Goal: Entertainment & Leisure: Consume media (video, audio)

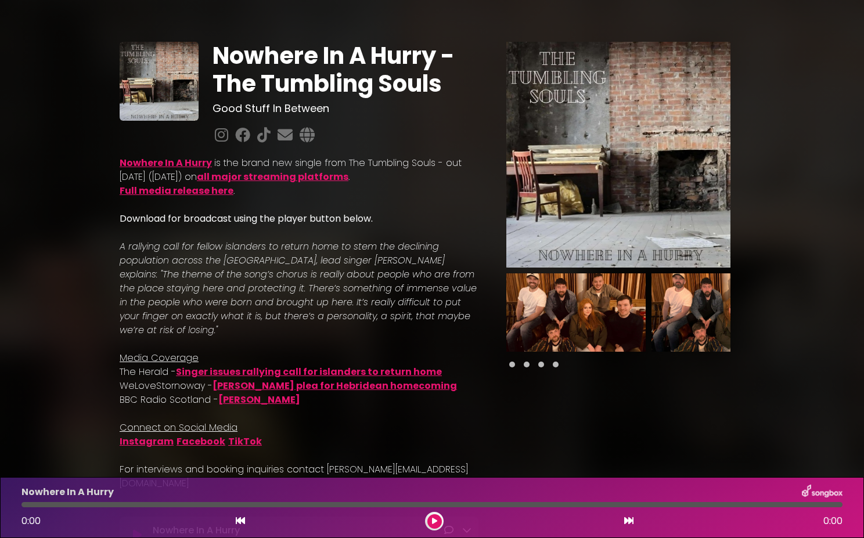
click at [159, 163] on link "Nowhere In A Hurry" at bounding box center [166, 162] width 92 height 13
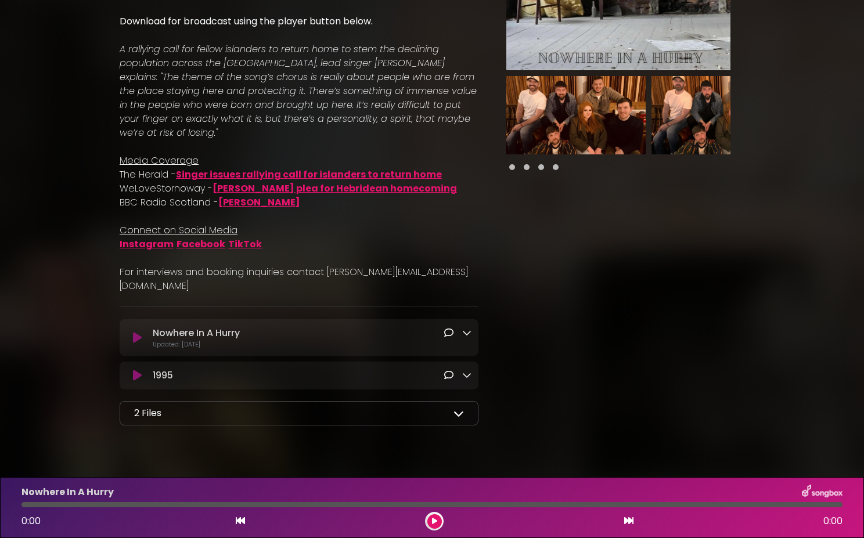
scroll to position [207, 0]
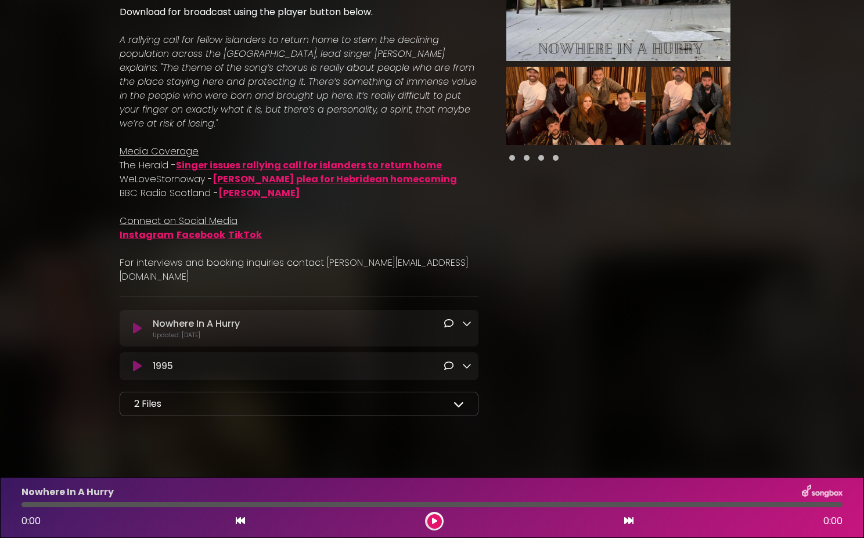
click at [465, 319] on icon at bounding box center [466, 323] width 9 height 9
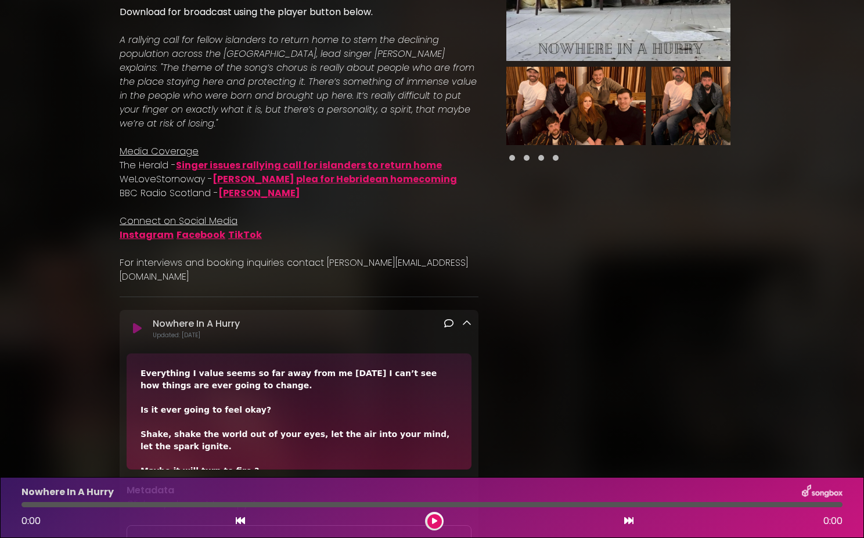
click at [465, 319] on icon at bounding box center [466, 323] width 9 height 9
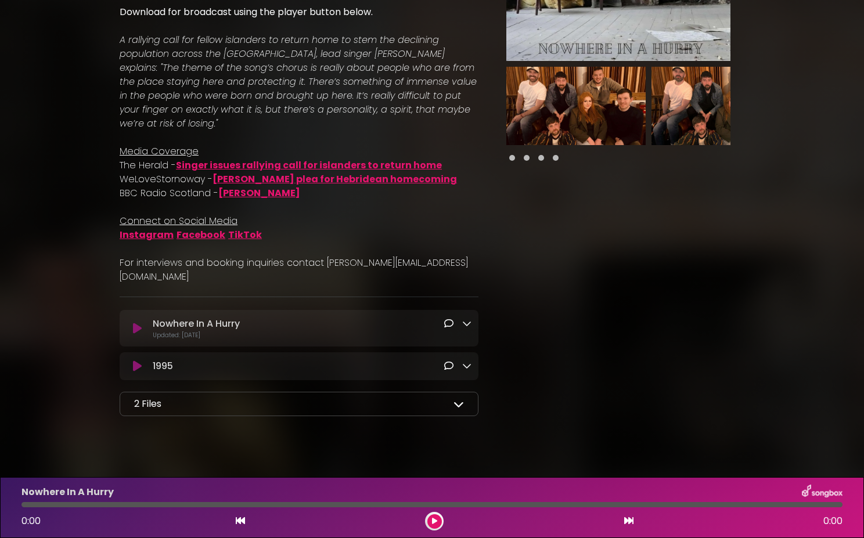
click at [432, 520] on icon at bounding box center [434, 521] width 5 height 7
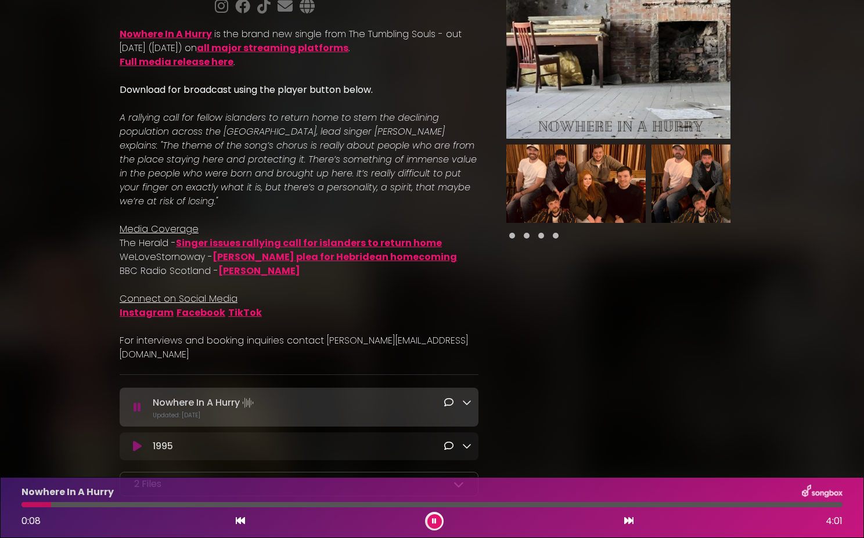
scroll to position [208, 0]
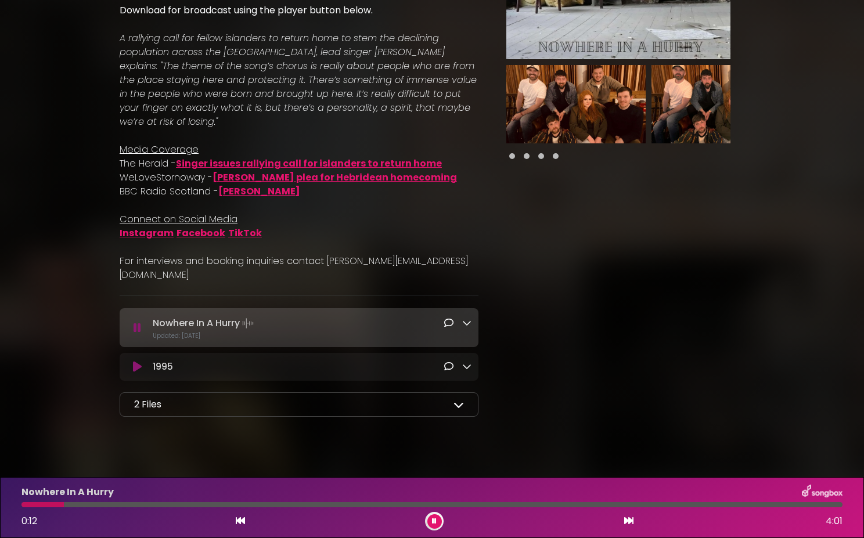
click at [456, 399] on icon at bounding box center [458, 404] width 10 height 10
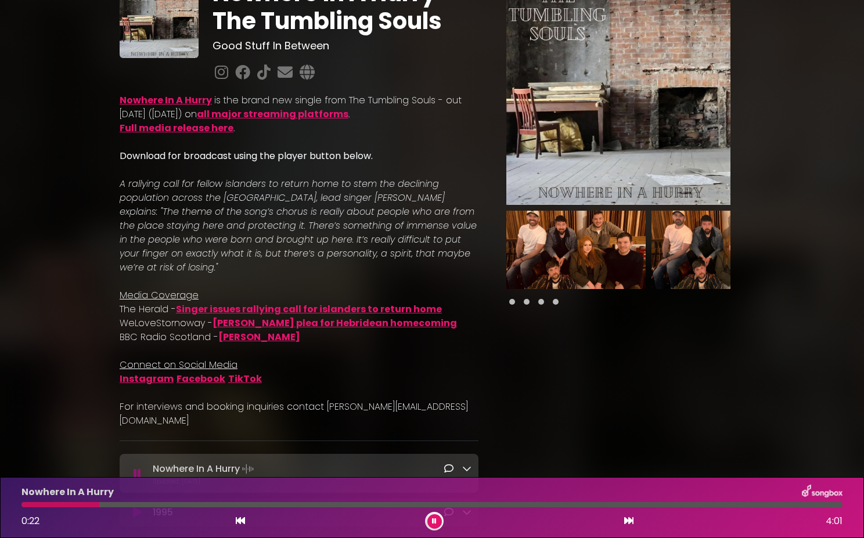
scroll to position [0, 0]
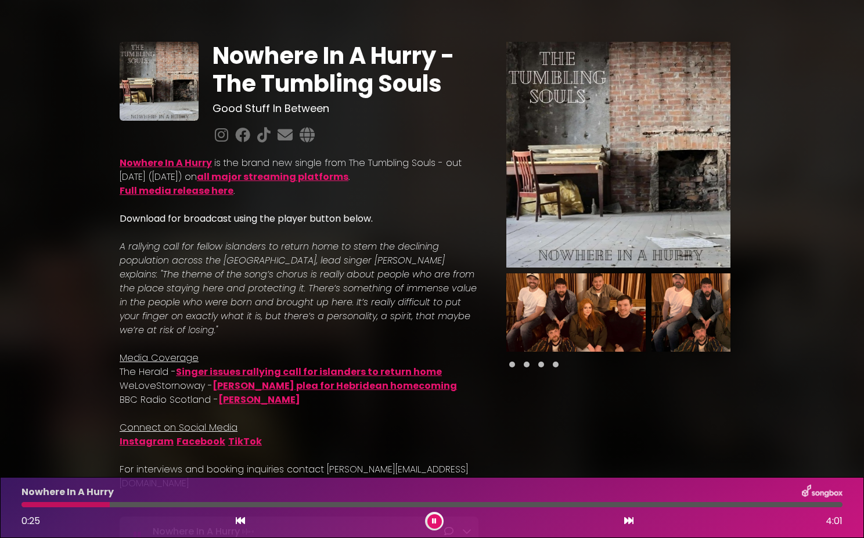
click at [330, 175] on link "all major streaming platforms" at bounding box center [273, 176] width 152 height 13
drag, startPoint x: 535, startPoint y: 505, endPoint x: 2, endPoint y: 506, distance: 533.6
click at [24, 505] on div at bounding box center [79, 504] width 117 height 5
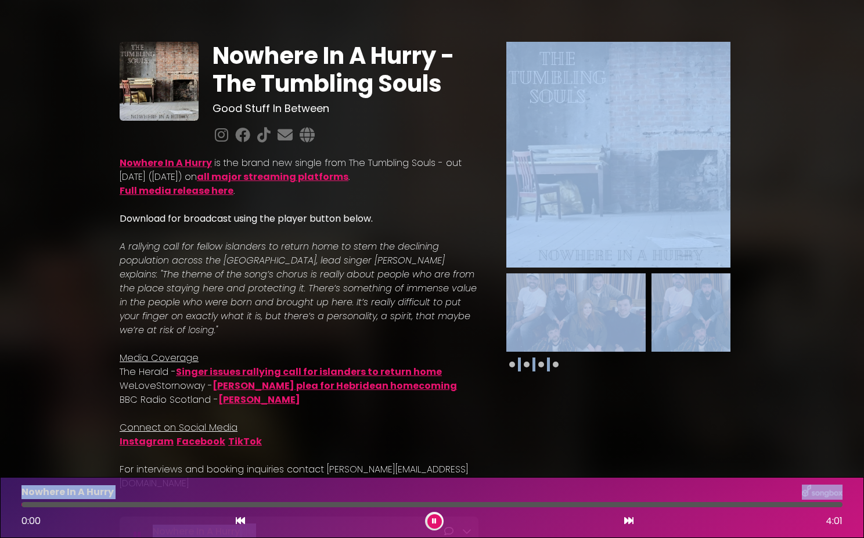
drag, startPoint x: 27, startPoint y: 504, endPoint x: -3, endPoint y: 506, distance: 30.9
click at [0, 506] on html "× Nowhere In A Hurry - The Tumbling Souls Good Stuff In Between" at bounding box center [432, 269] width 864 height 538
click at [240, 520] on icon at bounding box center [240, 520] width 9 height 9
click at [627, 520] on icon at bounding box center [628, 520] width 9 height 9
click at [433, 520] on icon at bounding box center [434, 521] width 5 height 7
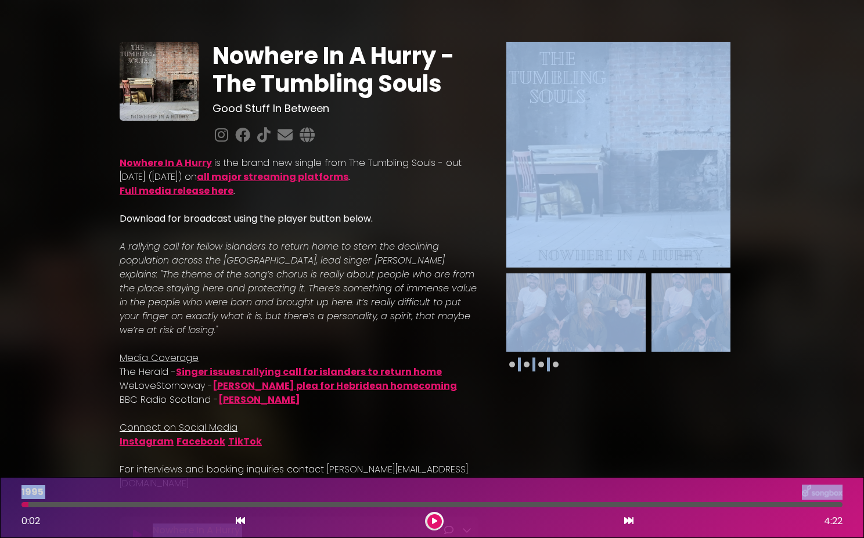
click at [600, 116] on img at bounding box center [618, 155] width 224 height 226
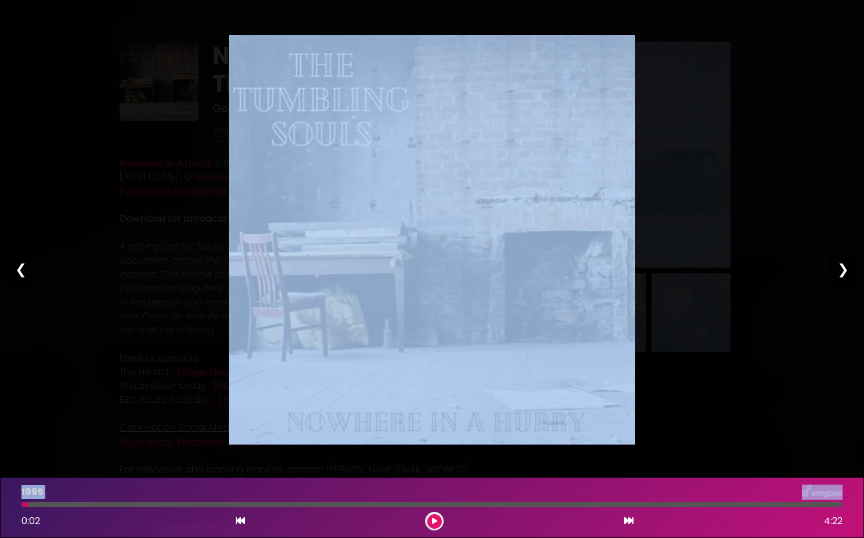
click at [27, 273] on div "❮" at bounding box center [21, 269] width 30 height 39
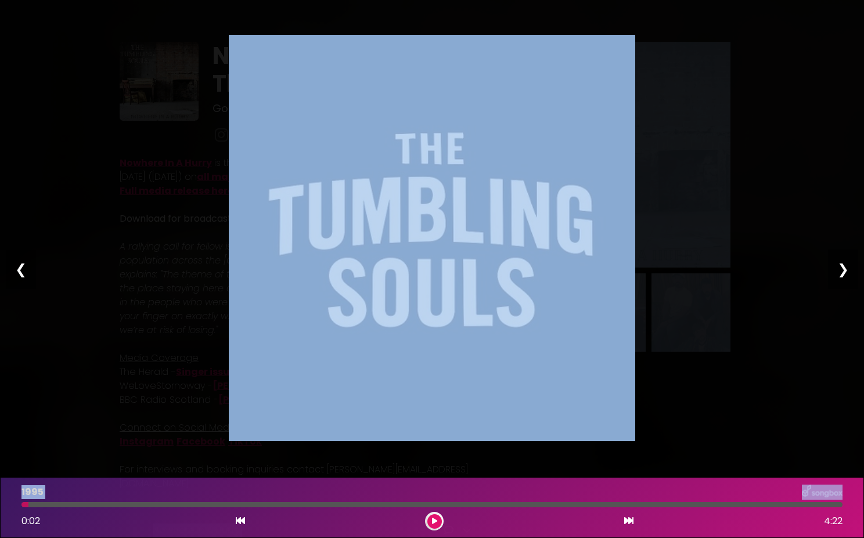
click at [16, 270] on div "❮" at bounding box center [21, 269] width 30 height 39
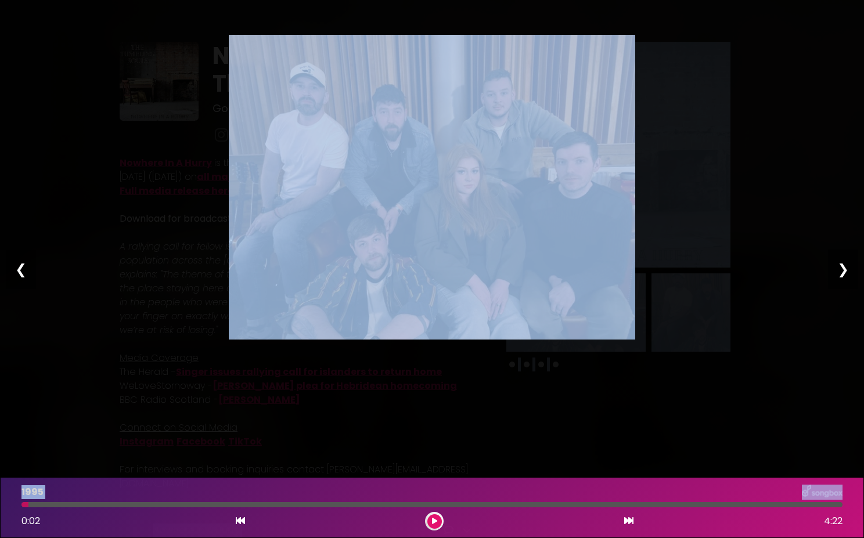
click at [204, 87] on div "Pause Play % buffered 00:00 00:00 00:00 Exit fullscreen Enter fullscreen Play ❮…" at bounding box center [432, 269] width 864 height 538
